Goal: Information Seeking & Learning: Check status

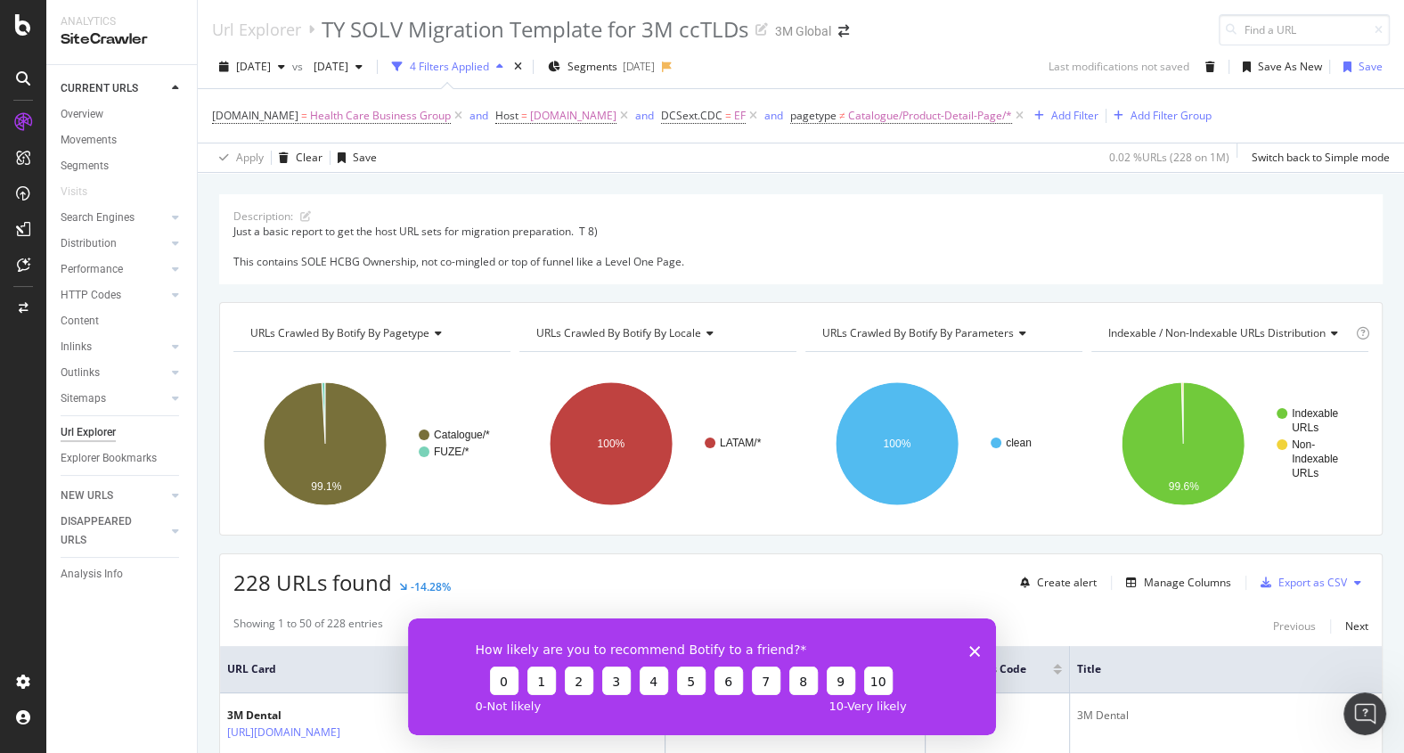
drag, startPoint x: 875, startPoint y: 2, endPoint x: 900, endPoint y: -69, distance: 75.8
click at [900, 0] on div "Url Explorer TY SOLV Migration Template for 3M ccTLDs 3M Global [DATE] vs [DATE…" at bounding box center [801, 376] width 1206 height 753
click at [745, 119] on icon at bounding box center [752, 116] width 15 height 18
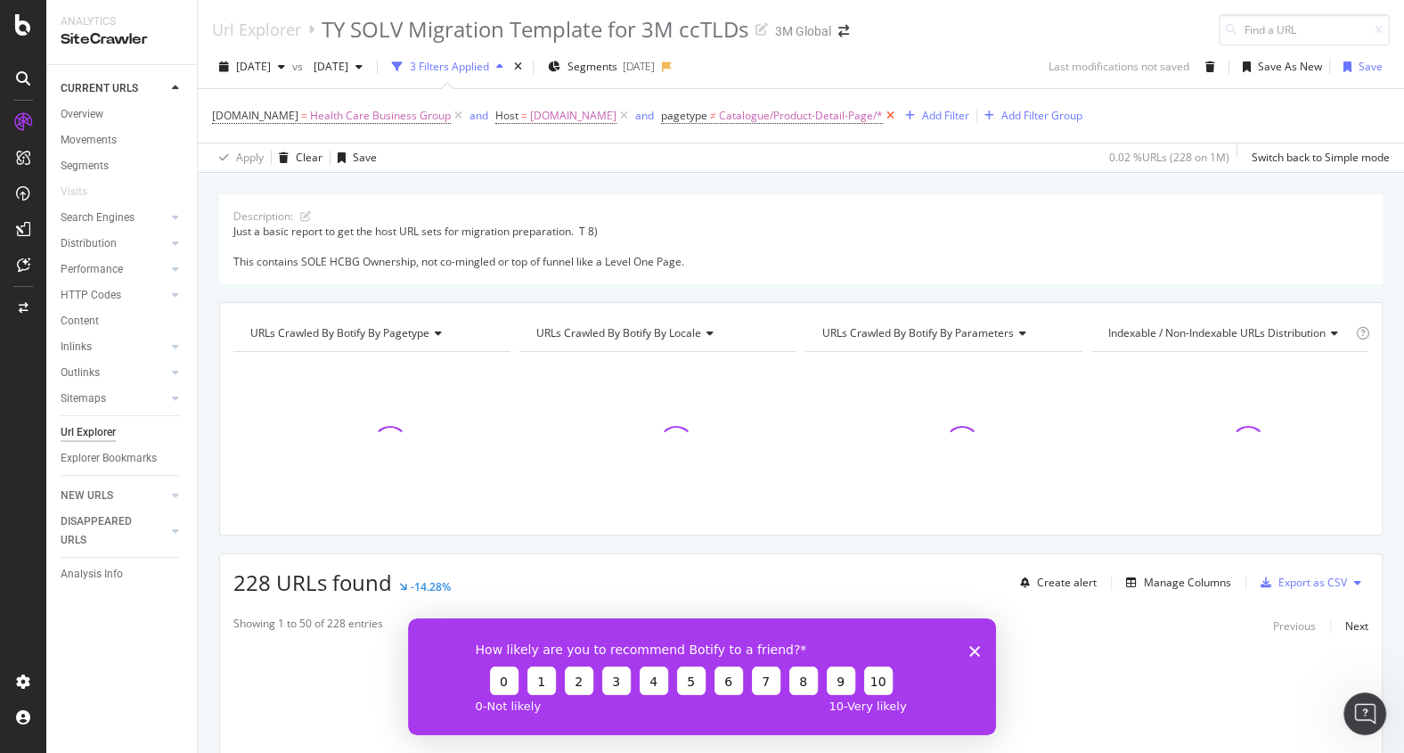
click at [886, 117] on icon at bounding box center [890, 116] width 15 height 18
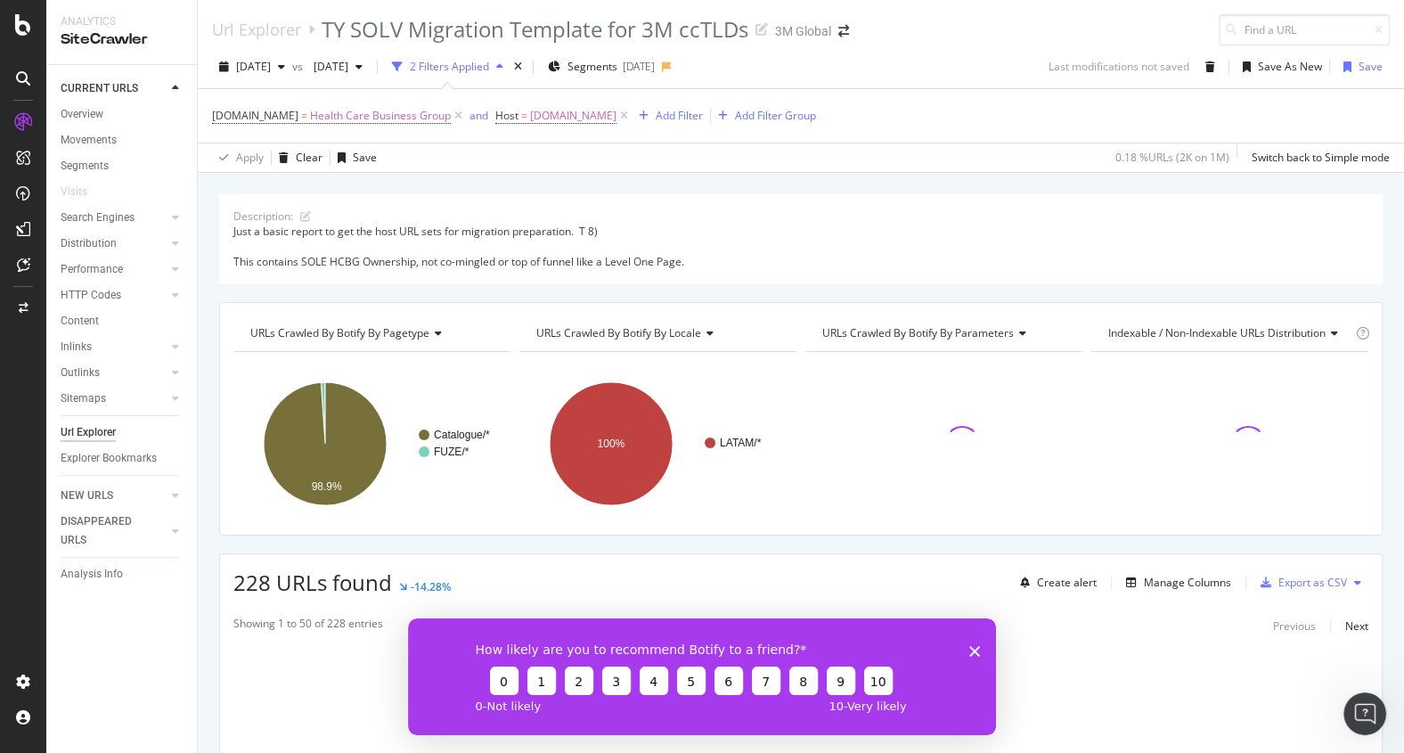
click at [620, 104] on span "Host = [DOMAIN_NAME]" at bounding box center [563, 115] width 136 height 25
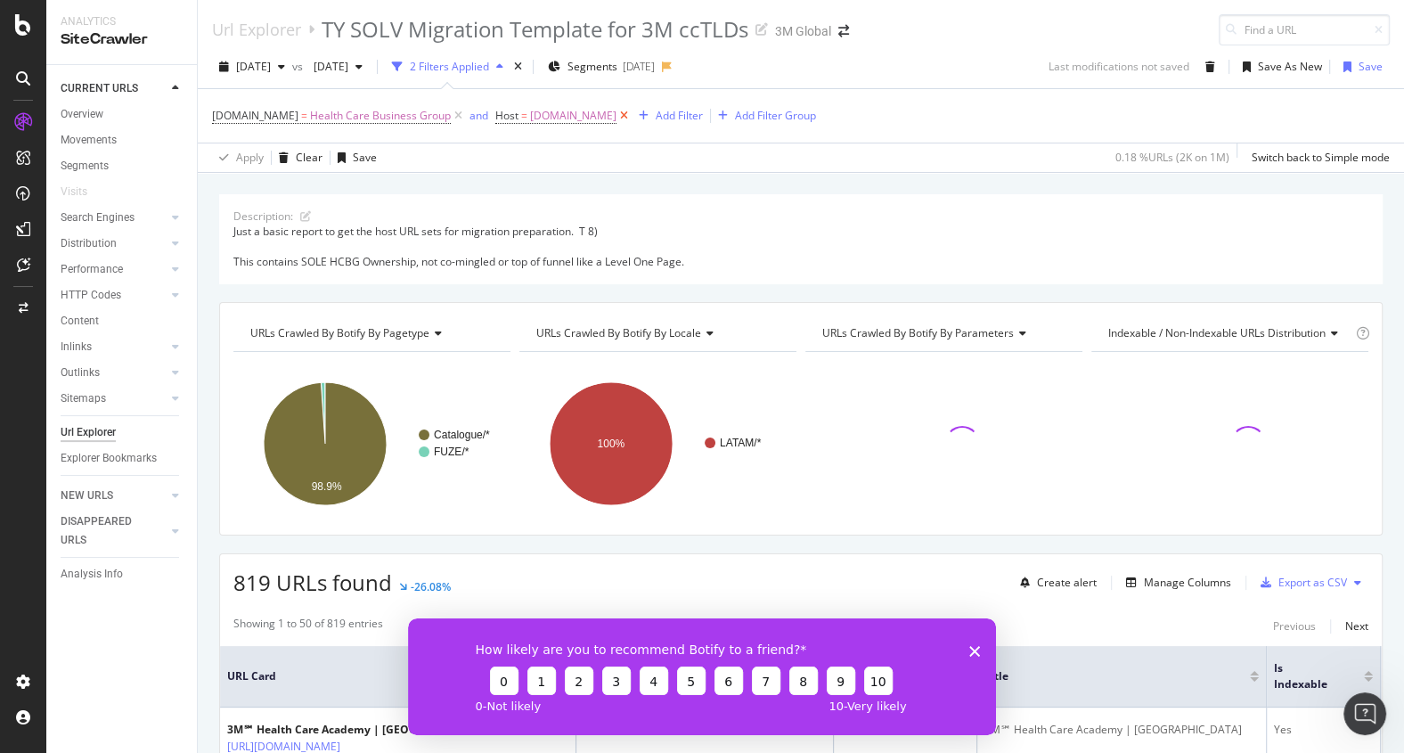
click at [620, 119] on icon at bounding box center [623, 116] width 15 height 18
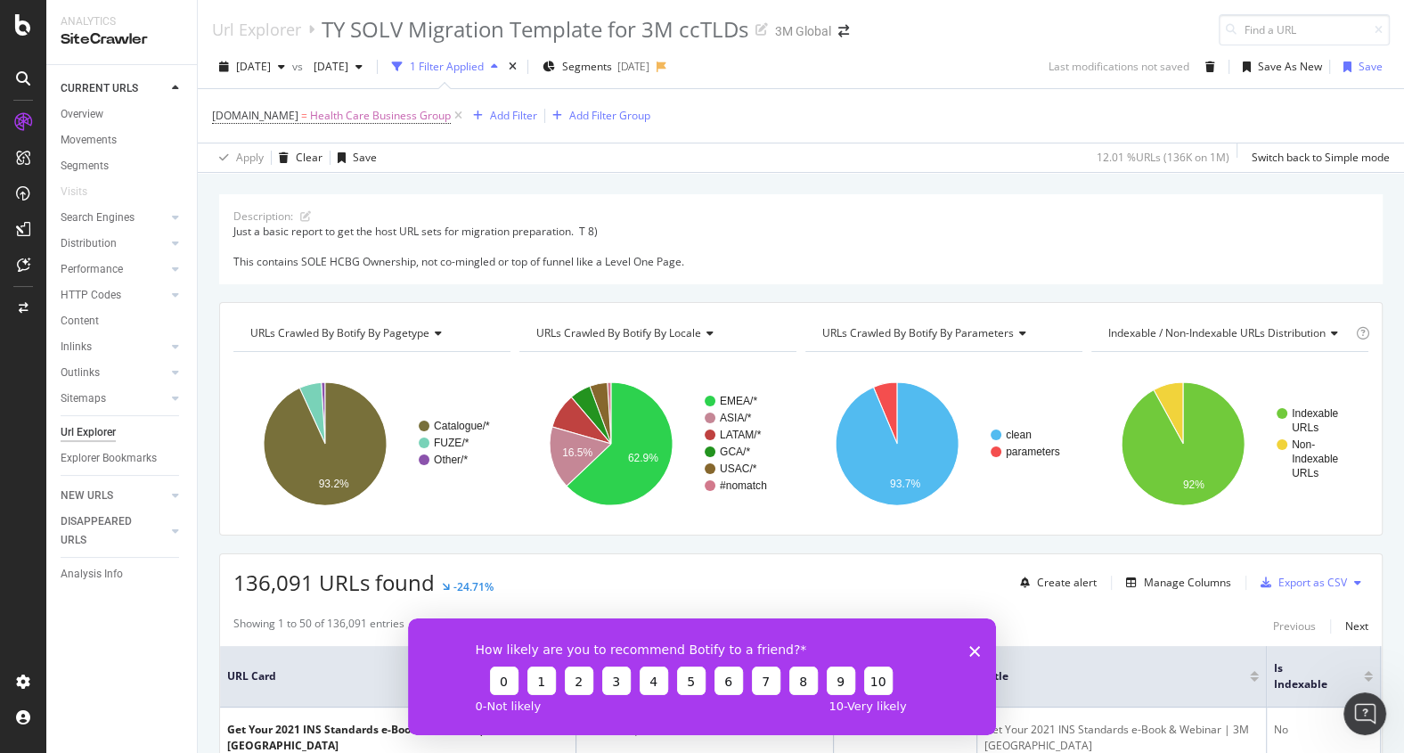
click at [973, 649] on icon "Close survey" at bounding box center [974, 650] width 11 height 11
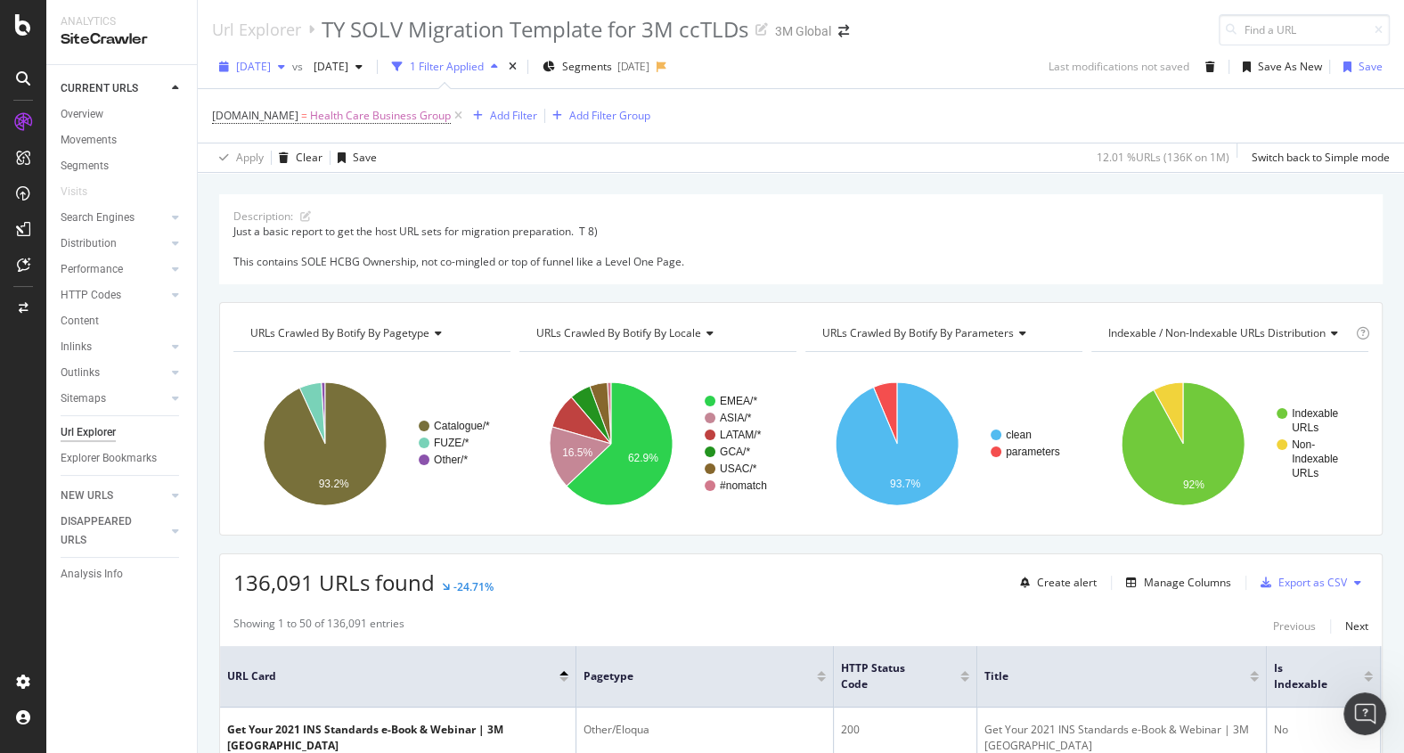
click at [271, 66] on span "[DATE]" at bounding box center [253, 66] width 35 height 15
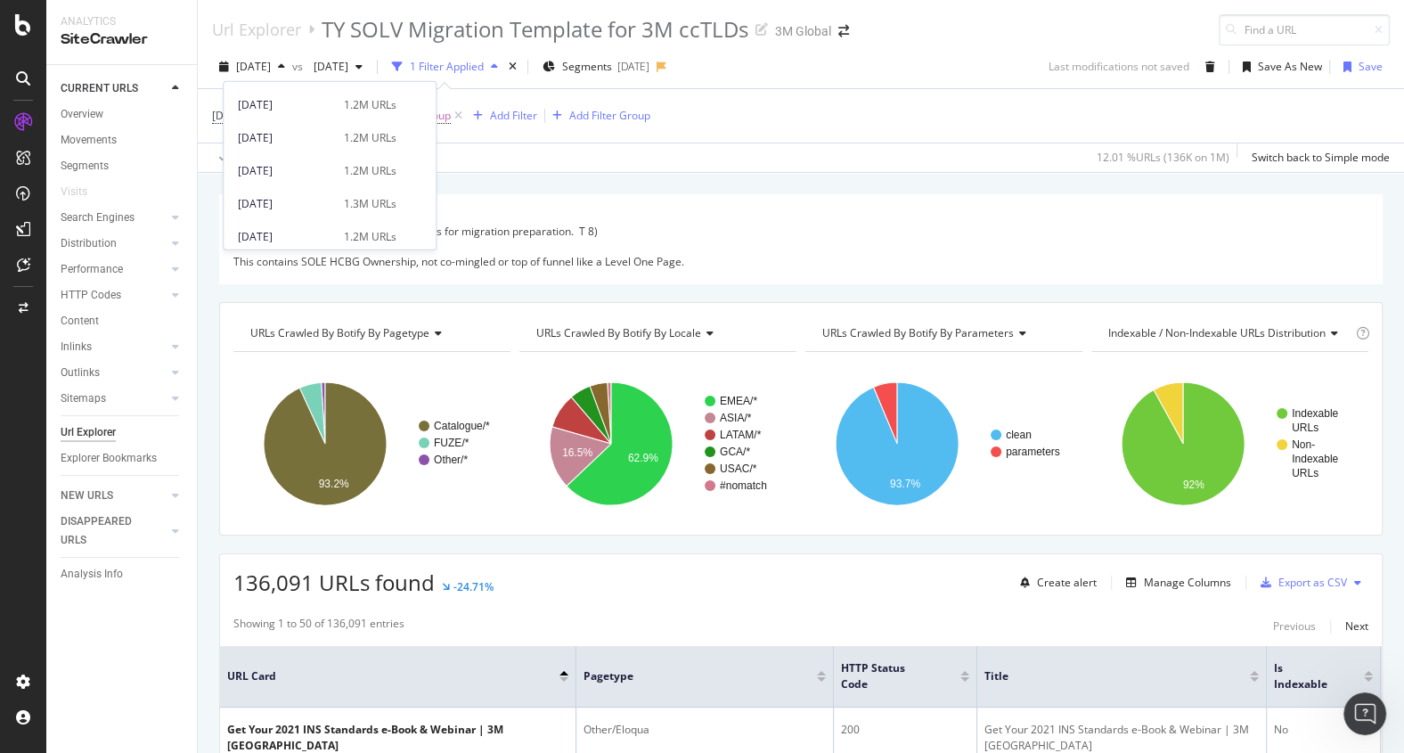
scroll to position [1155, 0]
click at [306, 216] on div "[DATE]" at bounding box center [285, 223] width 95 height 16
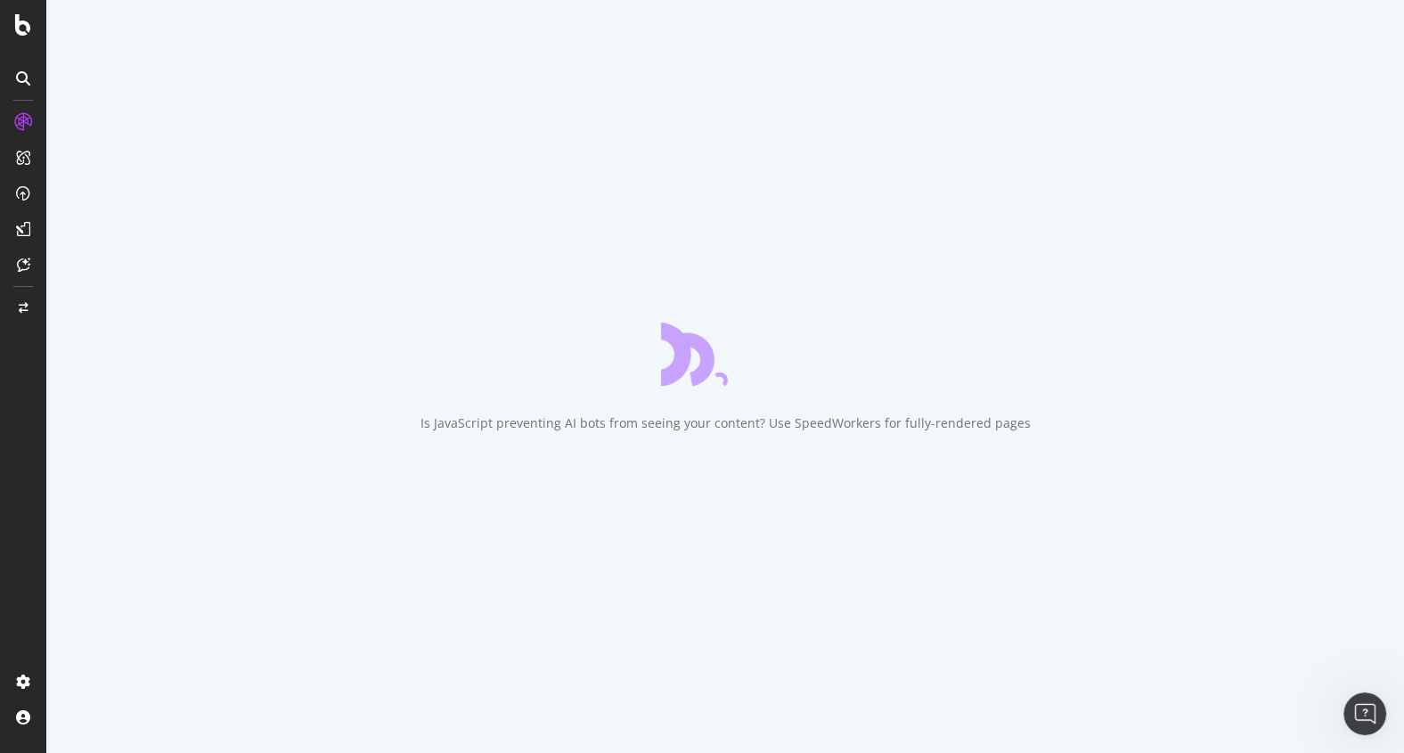
click at [306, 216] on div "Is JavaScript preventing AI bots from seeing your content? Use SpeedWorkers for…" at bounding box center [724, 376] width 1357 height 753
